Goal: Information Seeking & Learning: Learn about a topic

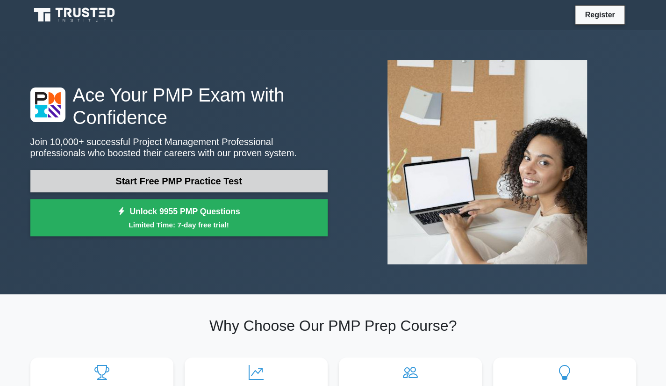
click at [169, 183] on link "Start Free PMP Practice Test" at bounding box center [178, 181] width 297 height 22
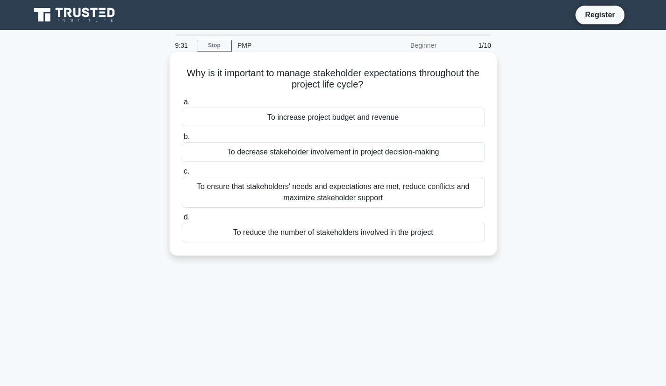
click at [372, 199] on div "To ensure that stakeholders' needs and expectations are met, reduce conflicts a…" at bounding box center [333, 192] width 303 height 31
click at [182, 174] on input "c. To ensure that stakeholders' needs and expectations are met, reduce conflict…" at bounding box center [182, 171] width 0 height 6
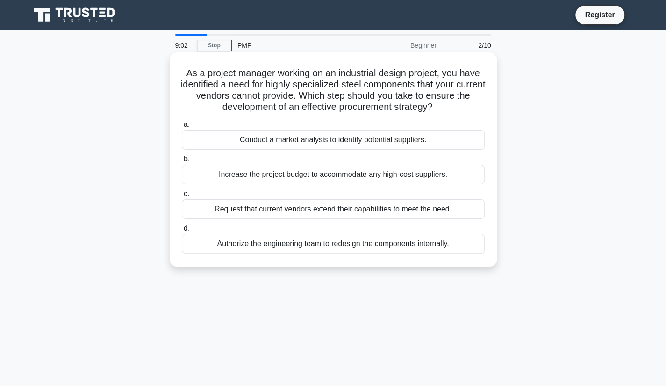
click at [295, 178] on div "Increase the project budget to accommodate any high-cost suppliers." at bounding box center [333, 175] width 303 height 20
click at [182, 162] on input "b. Increase the project budget to accommodate any high-cost suppliers." at bounding box center [182, 159] width 0 height 6
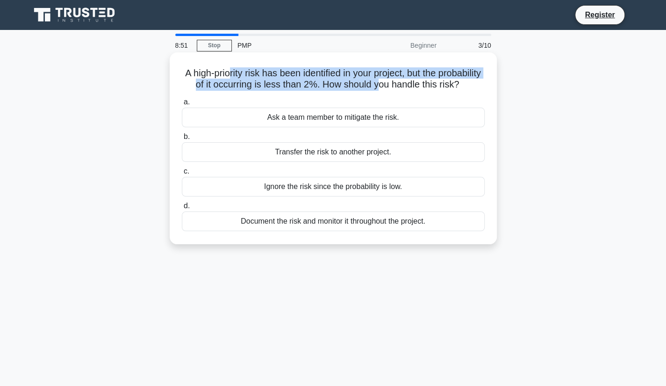
drag, startPoint x: 248, startPoint y: 74, endPoint x: 422, endPoint y: 80, distance: 174.5
click at [422, 80] on h5 "A high-priority risk has been identified in your project, but the probability o…" at bounding box center [333, 78] width 305 height 23
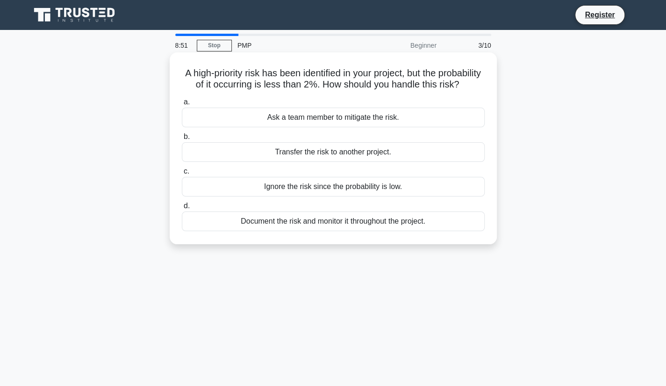
click at [392, 91] on h5 "A high-priority risk has been identified in your project, but the probability o…" at bounding box center [333, 78] width 305 height 23
click at [376, 127] on div "Ask a team member to mitigate the risk." at bounding box center [333, 118] width 303 height 20
click at [182, 105] on input "a. Ask a team member to mitigate the risk." at bounding box center [182, 102] width 0 height 6
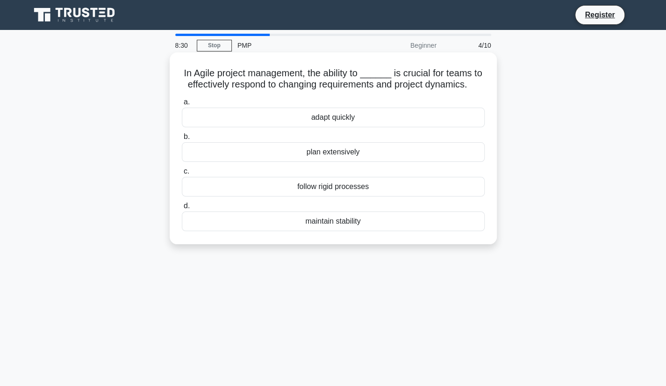
click at [318, 122] on div "adapt quickly" at bounding box center [333, 118] width 303 height 20
click at [182, 105] on input "a. adapt quickly" at bounding box center [182, 102] width 0 height 6
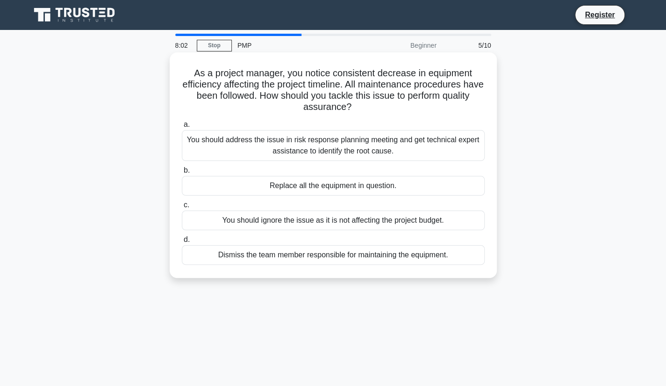
click at [273, 148] on div "You should address the issue in risk response planning meeting and get technica…" at bounding box center [333, 145] width 303 height 31
click at [182, 128] on input "a. You should address the issue in risk response planning meeting and get techn…" at bounding box center [182, 125] width 0 height 6
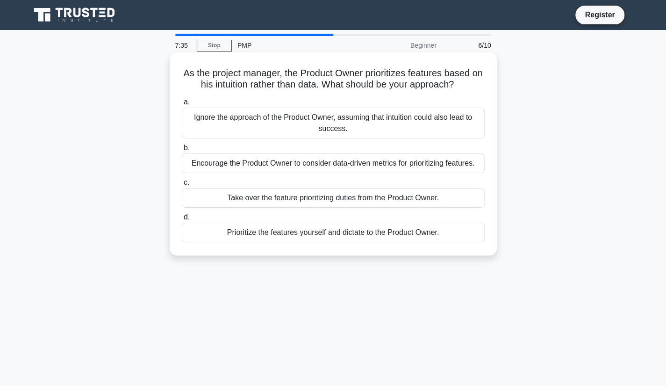
click at [304, 202] on div "Take over the feature prioritizing duties from the Product Owner." at bounding box center [333, 198] width 303 height 20
click at [182, 186] on input "c. Take over the feature prioritizing duties from the Product Owner." at bounding box center [182, 183] width 0 height 6
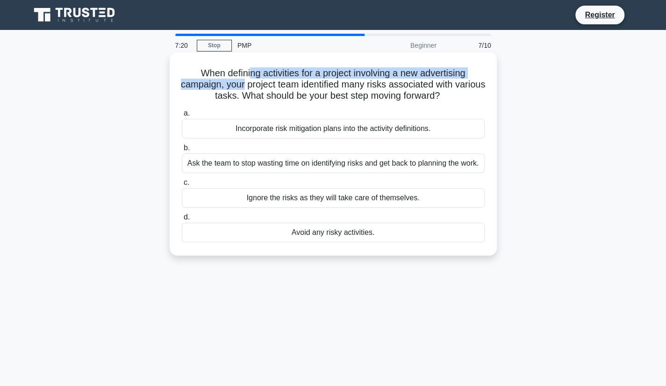
drag, startPoint x: 247, startPoint y: 75, endPoint x: 259, endPoint y: 85, distance: 16.0
click at [259, 85] on h5 "When defining activities for a project involving a new advertising campaign, yo…" at bounding box center [333, 84] width 305 height 35
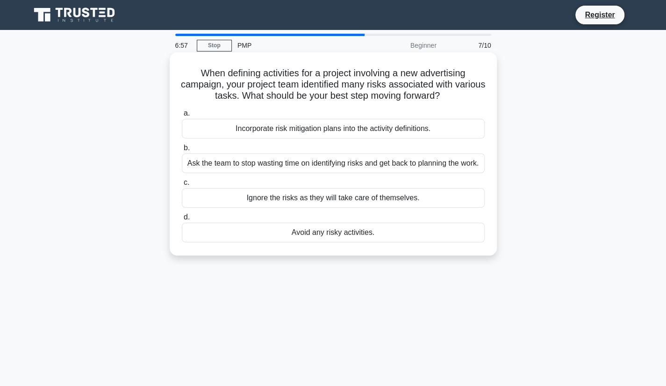
click at [281, 130] on div "Incorporate risk mitigation plans into the activity definitions." at bounding box center [333, 129] width 303 height 20
click at [182, 116] on input "a. Incorporate risk mitigation plans into the activity definitions." at bounding box center [182, 113] width 0 height 6
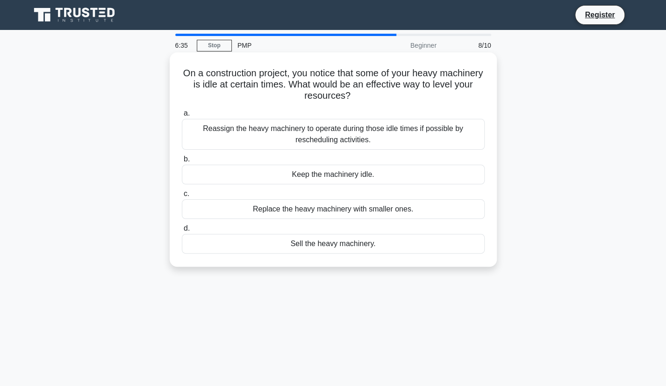
click at [237, 135] on div "Reassign the heavy machinery to operate during those idle times if possible by …" at bounding box center [333, 134] width 303 height 31
click at [182, 116] on input "a. Reassign the heavy machinery to operate during those idle times if possible …" at bounding box center [182, 113] width 0 height 6
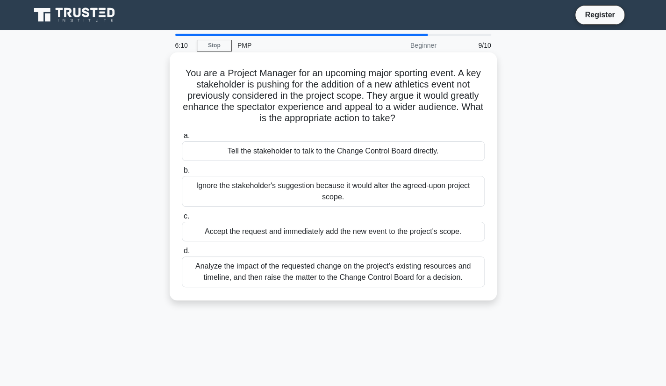
click at [236, 266] on div "Analyze the impact of the requested change on the project's existing resources …" at bounding box center [333, 271] width 303 height 31
click at [182, 254] on input "d. Analyze the impact of the requested change on the project's existing resourc…" at bounding box center [182, 251] width 0 height 6
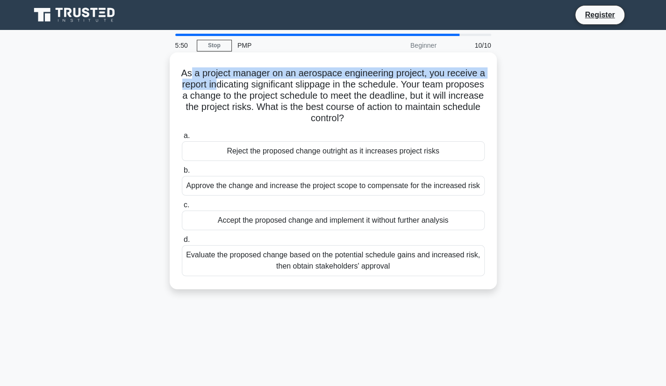
drag, startPoint x: 193, startPoint y: 75, endPoint x: 238, endPoint y: 82, distance: 45.8
click at [238, 82] on h5 "As a project manager on an aerospace engineering project, you receive a report …" at bounding box center [333, 95] width 305 height 57
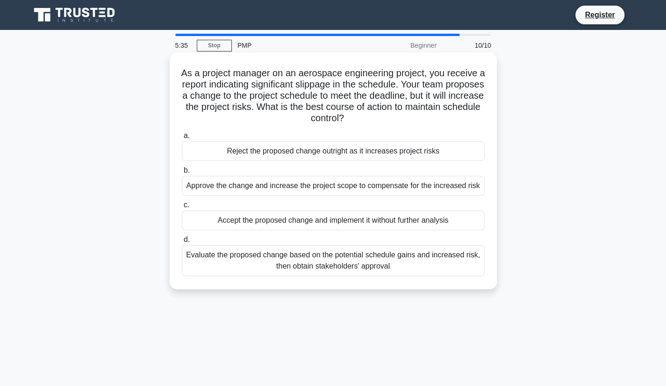
click at [258, 262] on div "Evaluate the proposed change based on the potential schedule gains and increase…" at bounding box center [333, 260] width 303 height 31
click at [182, 243] on input "d. Evaluate the proposed change based on the potential schedule gains and incre…" at bounding box center [182, 240] width 0 height 6
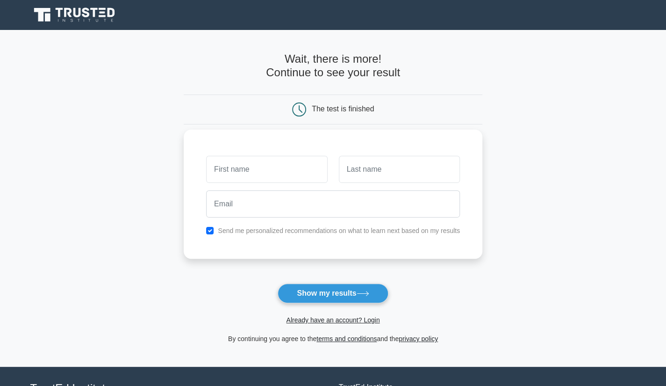
click at [237, 177] on input "text" at bounding box center [266, 169] width 121 height 27
type input "Marwa"
click at [349, 173] on input "text" at bounding box center [399, 169] width 121 height 27
type input "Elatchan"
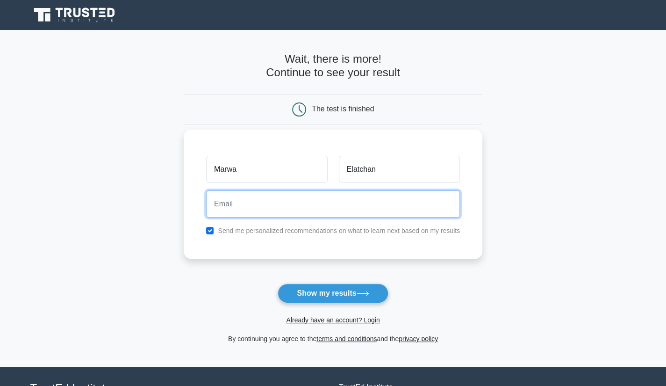
click at [334, 205] on input "email" at bounding box center [333, 203] width 254 height 27
type input "marwa.atc@hotmail.com"
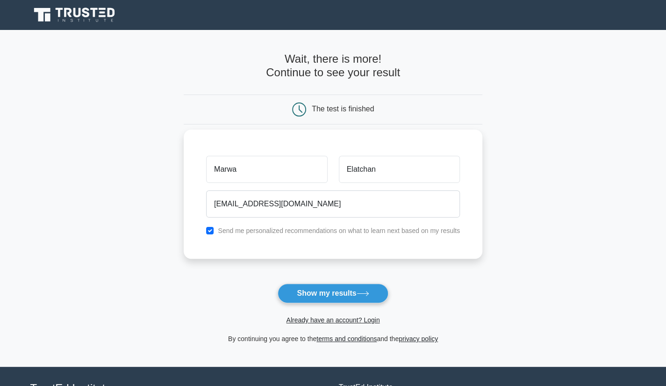
click at [206, 230] on div "Send me personalized recommendations on what to learn next based on my results" at bounding box center [333, 230] width 265 height 11
click at [208, 230] on input "checkbox" at bounding box center [209, 230] width 7 height 7
checkbox input "false"
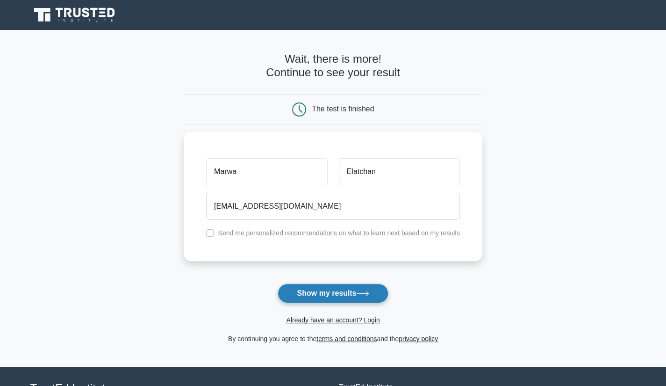
click at [294, 298] on button "Show my results" at bounding box center [333, 293] width 110 height 20
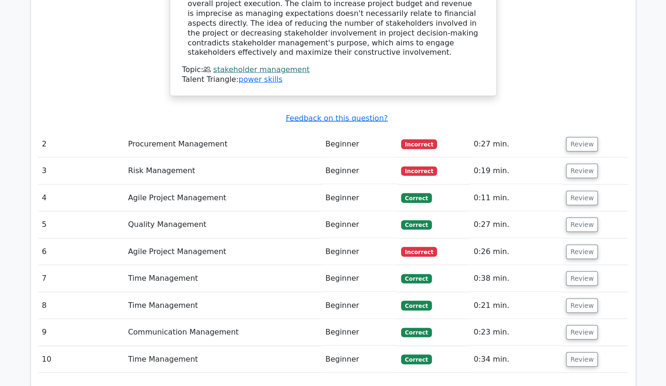
scroll to position [1122, 0]
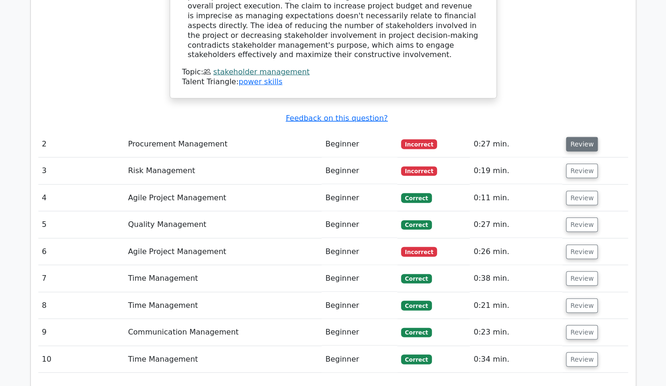
click at [571, 137] on button "Review" at bounding box center [582, 144] width 32 height 14
